Goal: Transaction & Acquisition: Purchase product/service

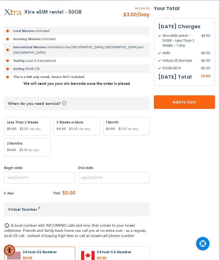
scroll to position [112, 0]
click at [135, 120] on div "1 Month" at bounding box center [126, 122] width 41 height 5
click at [132, 120] on div "1 Month Special Price $2.10 Regular Price $3.00 Per day" at bounding box center [126, 126] width 47 height 18
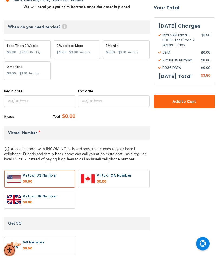
scroll to position [193, 0]
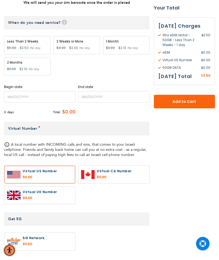
click at [134, 39] on div "1 Month Special Price $2.10 Regular Price $3.00 Per day" at bounding box center [126, 45] width 47 height 18
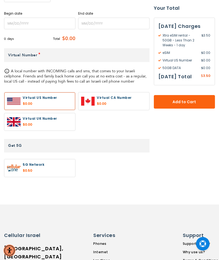
scroll to position [272, 0]
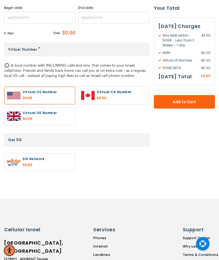
click at [28, 154] on label at bounding box center [39, 163] width 71 height 18
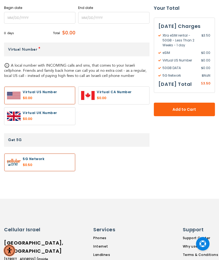
click at [24, 156] on label at bounding box center [39, 163] width 71 height 18
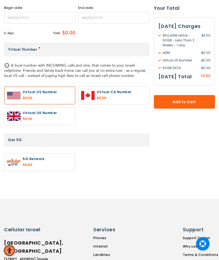
click at [29, 157] on label at bounding box center [39, 163] width 71 height 18
radio input "true"
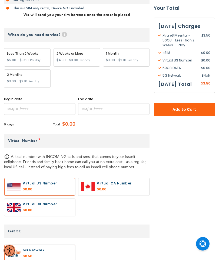
scroll to position [180, 0]
click at [133, 51] on div "1 Month Special Price $2.10 Regular Price $3.00 Per day" at bounding box center [126, 57] width 47 height 18
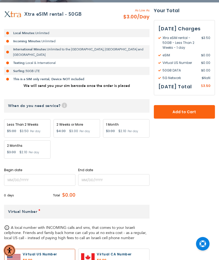
scroll to position [114, 0]
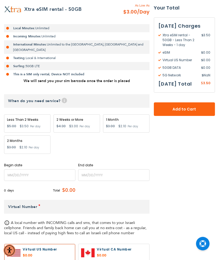
click at [24, 118] on div "Less Than 2 Weeks" at bounding box center [27, 120] width 41 height 5
click at [20, 118] on div "Less Than 2 Weeks" at bounding box center [27, 120] width 41 height 5
click at [81, 117] on div "2 Weeks or More Special Price $3.00 Regular Price $4.30 Per day" at bounding box center [77, 124] width 47 height 18
click at [122, 118] on div "1 Month" at bounding box center [126, 120] width 41 height 5
click at [14, 138] on div "2 Months Special Price $2.10 Regular Price $3.00 Per day" at bounding box center [27, 145] width 47 height 18
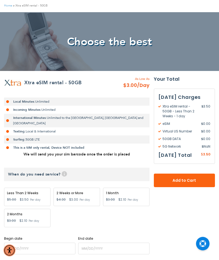
scroll to position [37, 0]
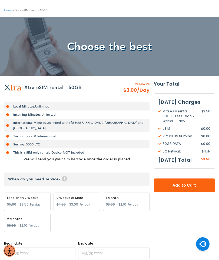
click at [145, 88] on span "/Day" at bounding box center [143, 90] width 12 height 8
